Goal: Navigation & Orientation: Find specific page/section

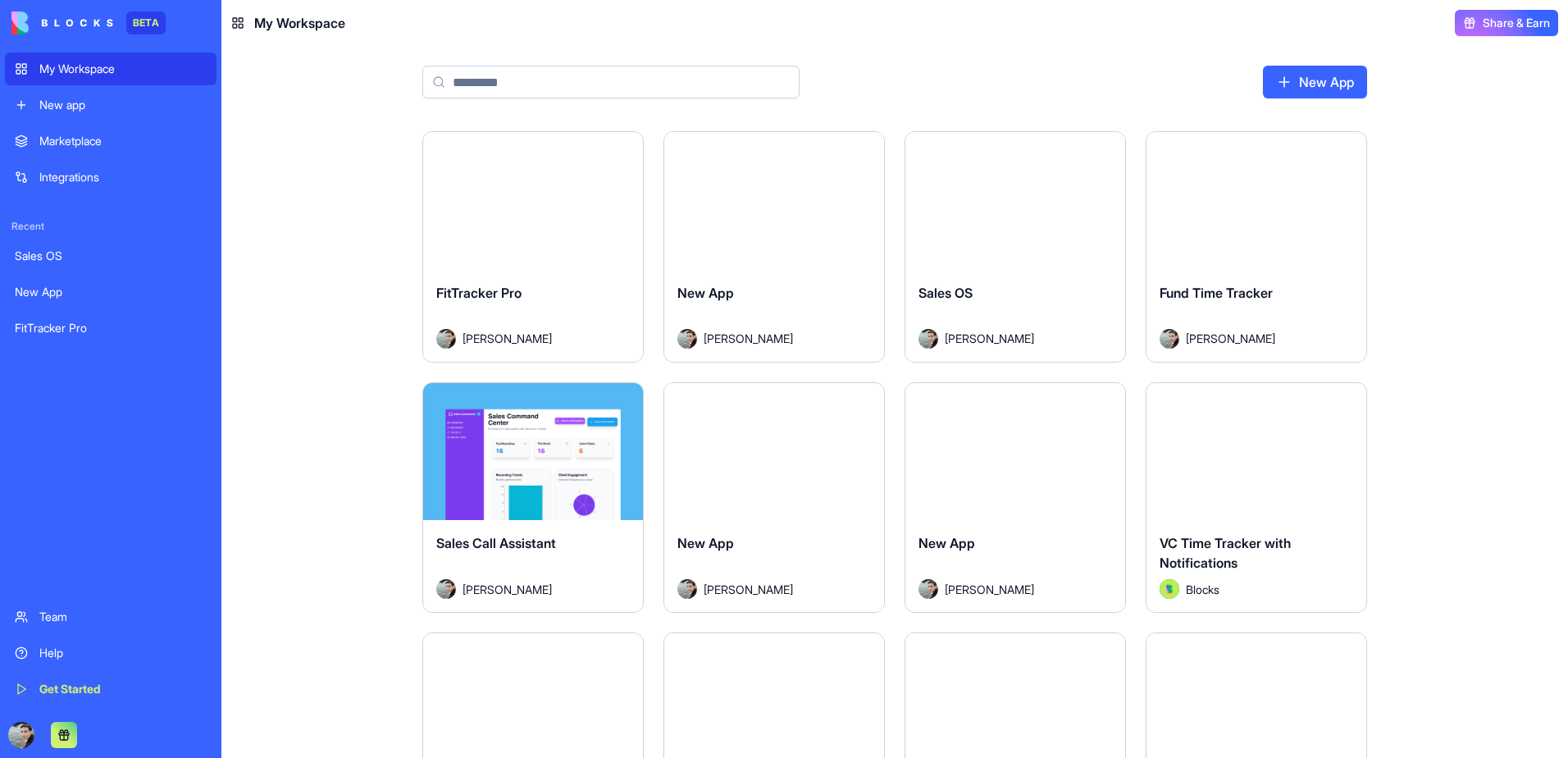
click at [60, 258] on div "Sales OS" at bounding box center [111, 256] width 192 height 16
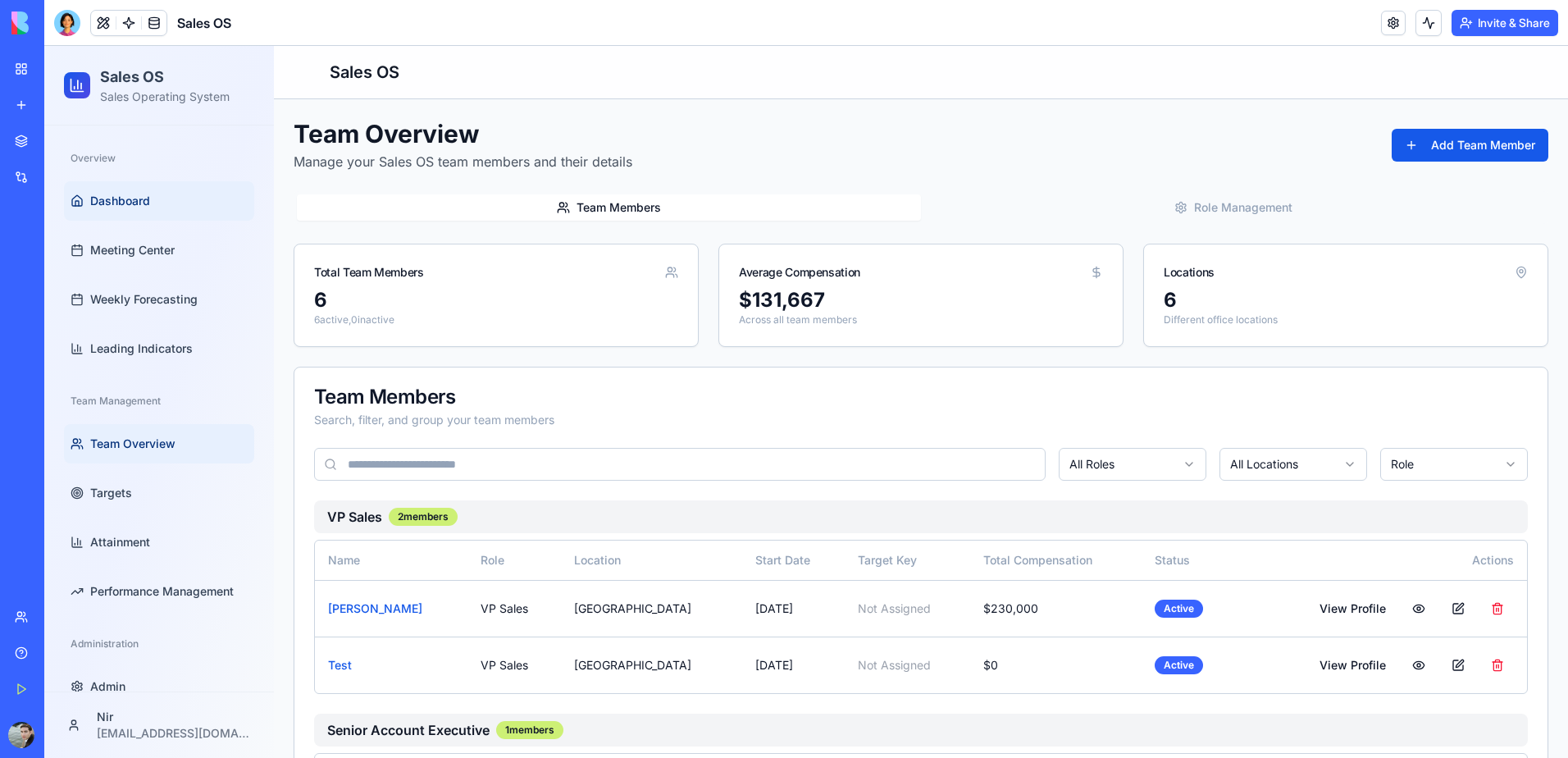
click at [153, 211] on link "Dashboard" at bounding box center [159, 200] width 190 height 39
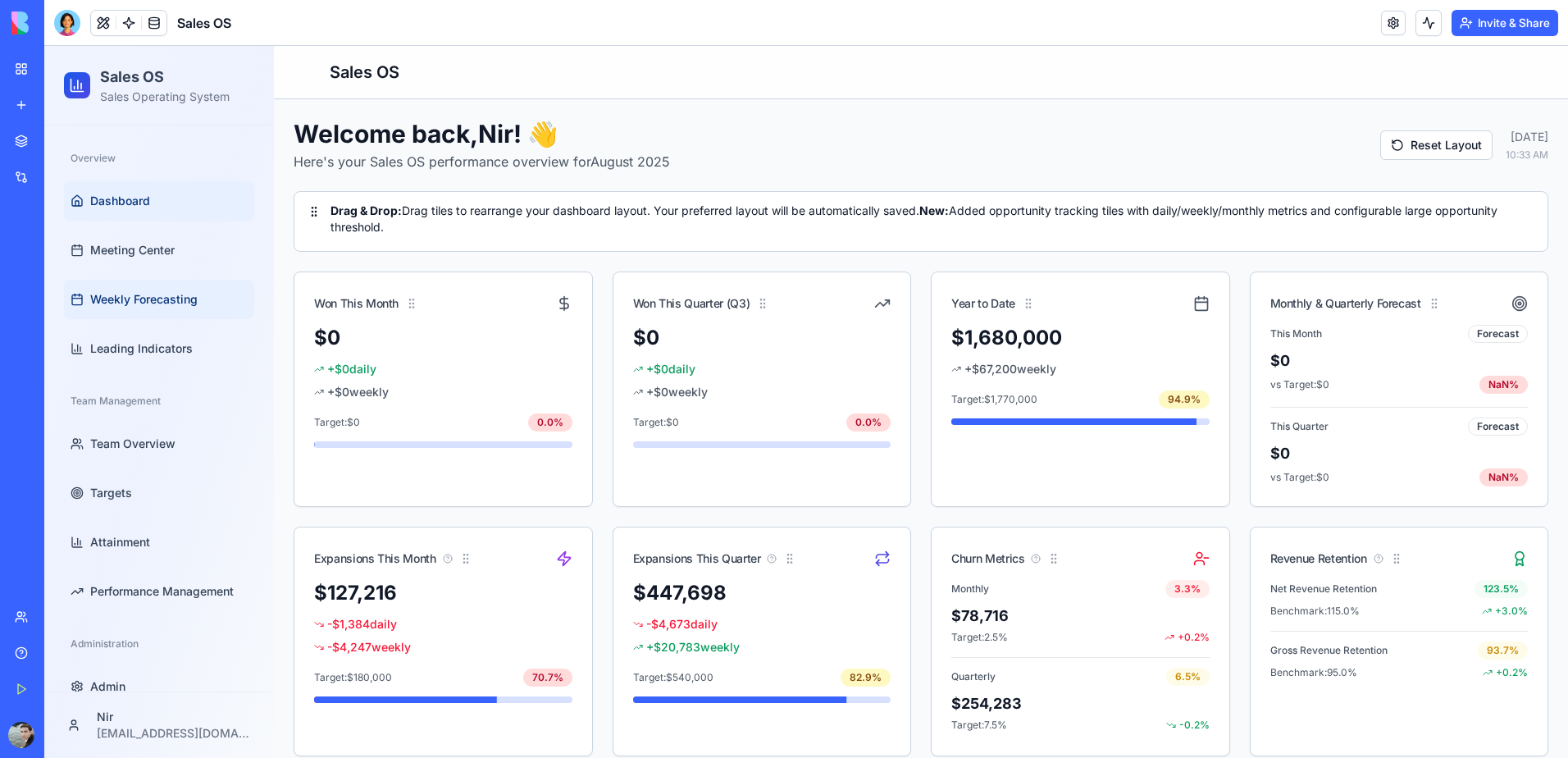
click at [129, 304] on span "Weekly Forecasting" at bounding box center [144, 299] width 107 height 16
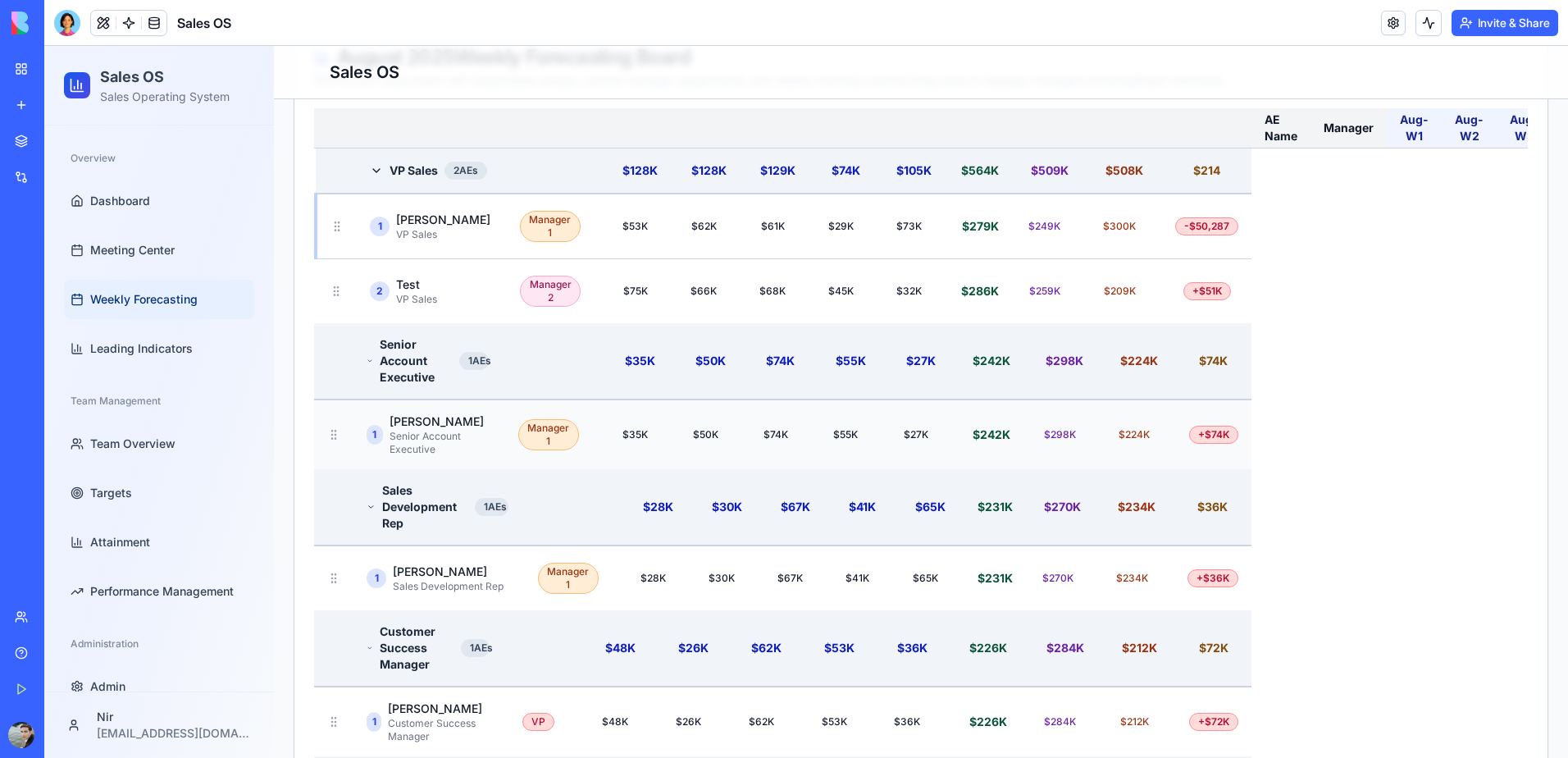
scroll to position [328, 0]
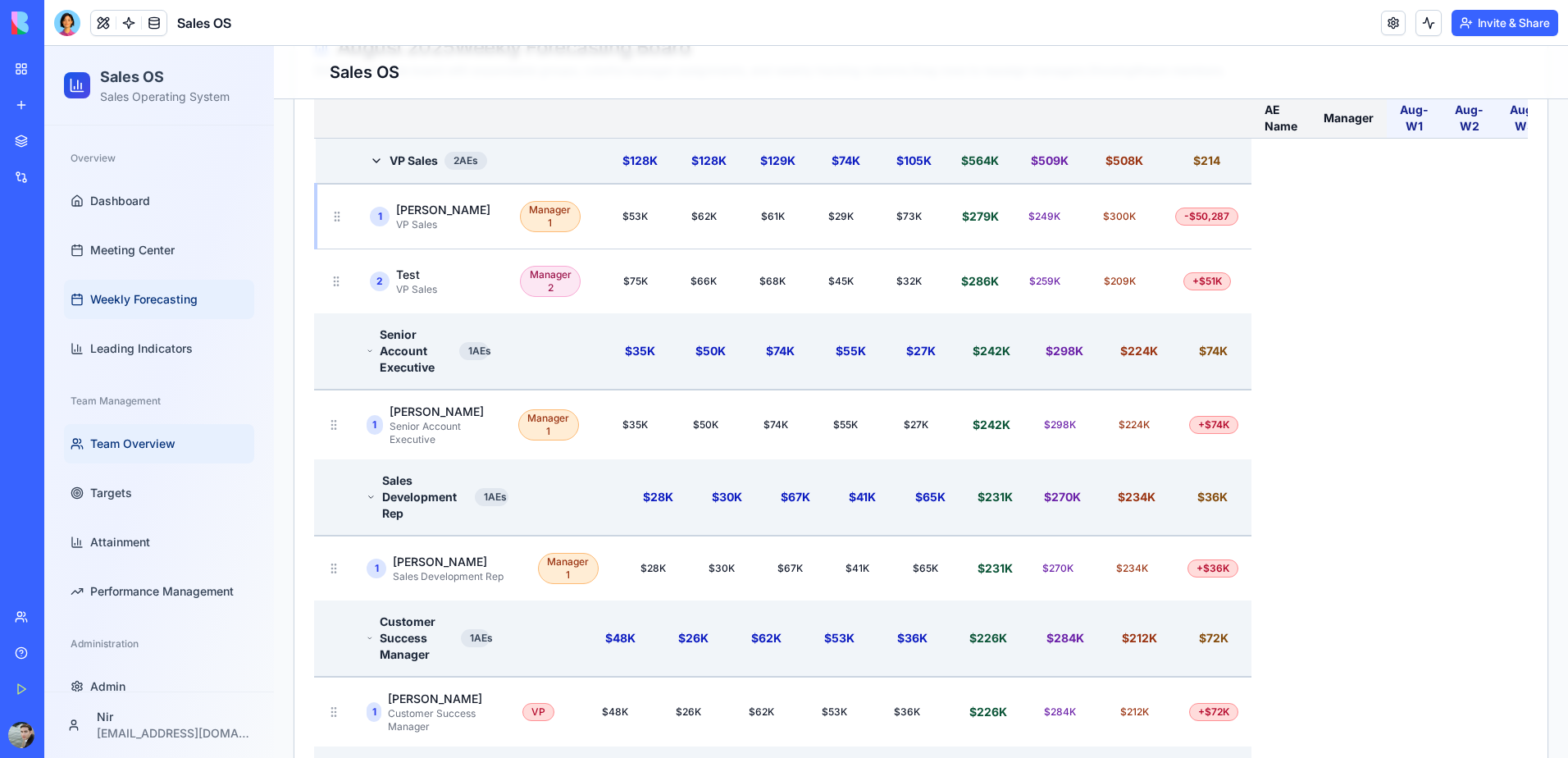
click at [165, 437] on span "Team Overview" at bounding box center [133, 443] width 85 height 16
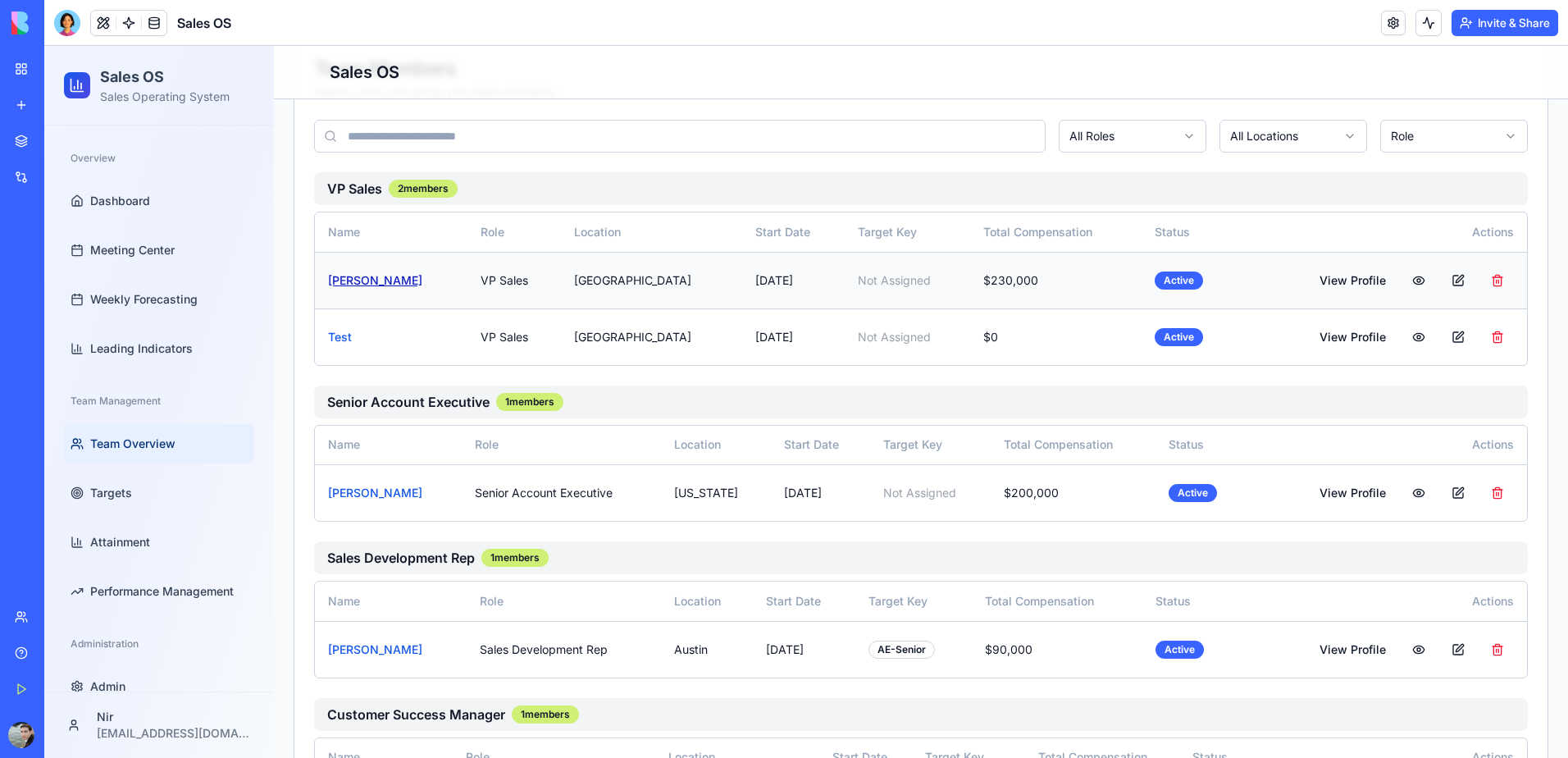
click at [368, 282] on link "[PERSON_NAME]" at bounding box center [375, 280] width 94 height 14
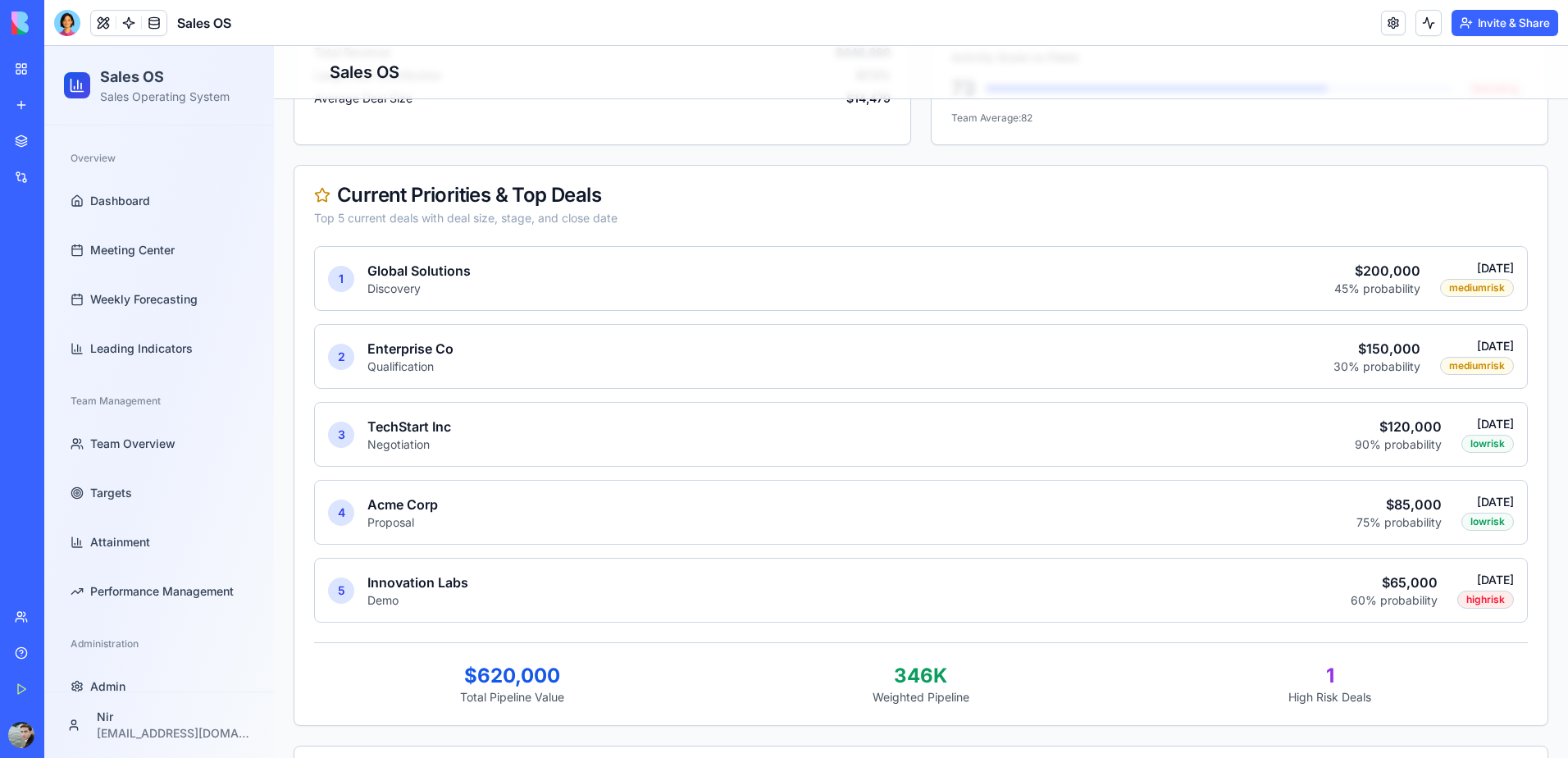
scroll to position [870, 0]
